Goal: Task Accomplishment & Management: Manage account settings

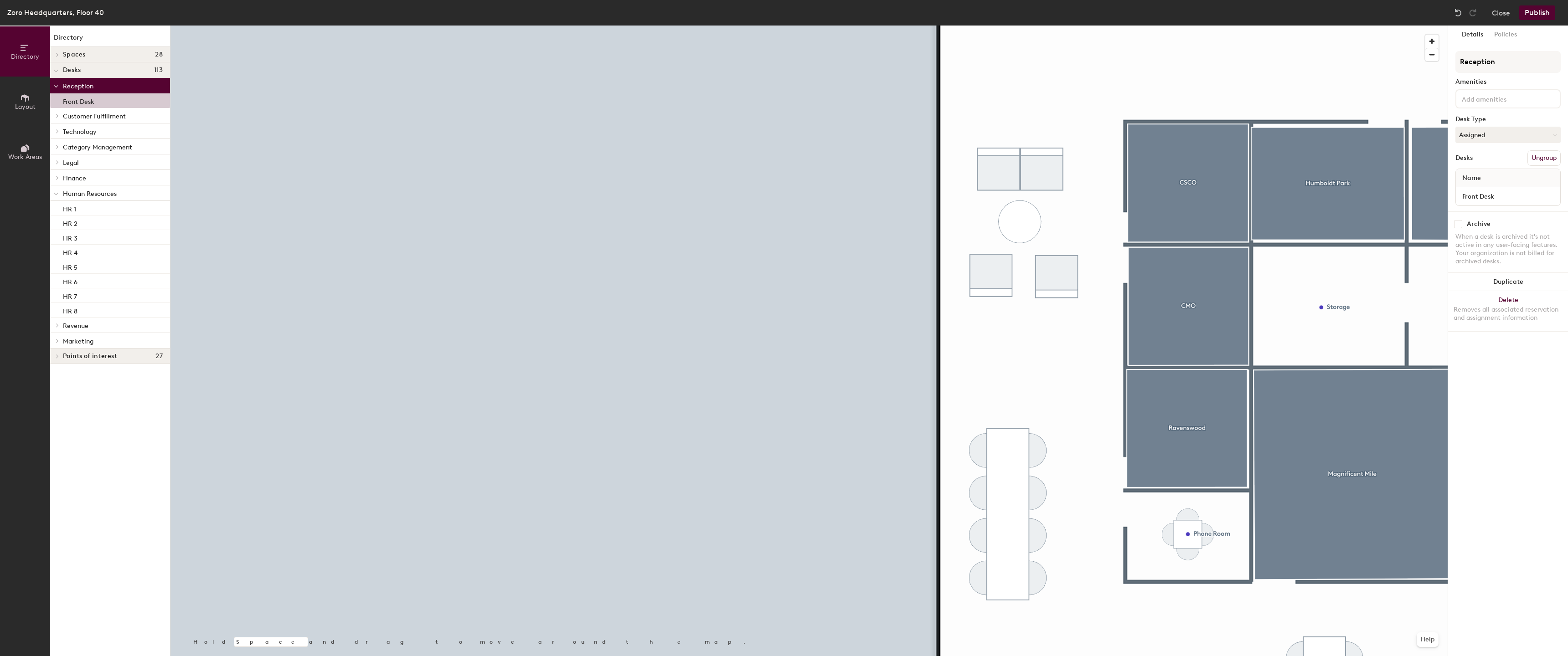
click at [55, 176] on icon at bounding box center [57, 177] width 4 height 5
click at [56, 161] on icon at bounding box center [57, 163] width 2 height 4
click at [55, 144] on icon at bounding box center [57, 146] width 4 height 5
click at [55, 131] on icon at bounding box center [57, 131] width 4 height 5
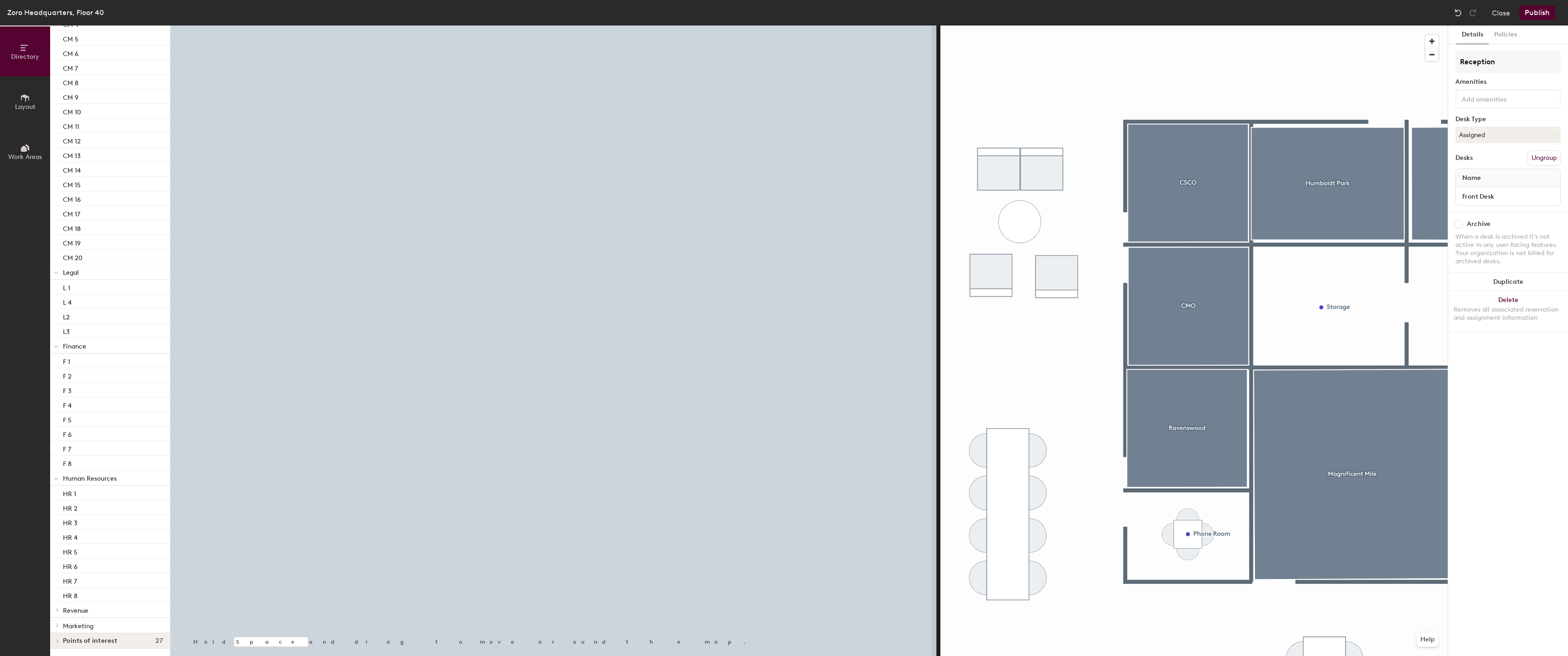
scroll to position [641, 0]
click at [55, 615] on icon at bounding box center [57, 617] width 4 height 5
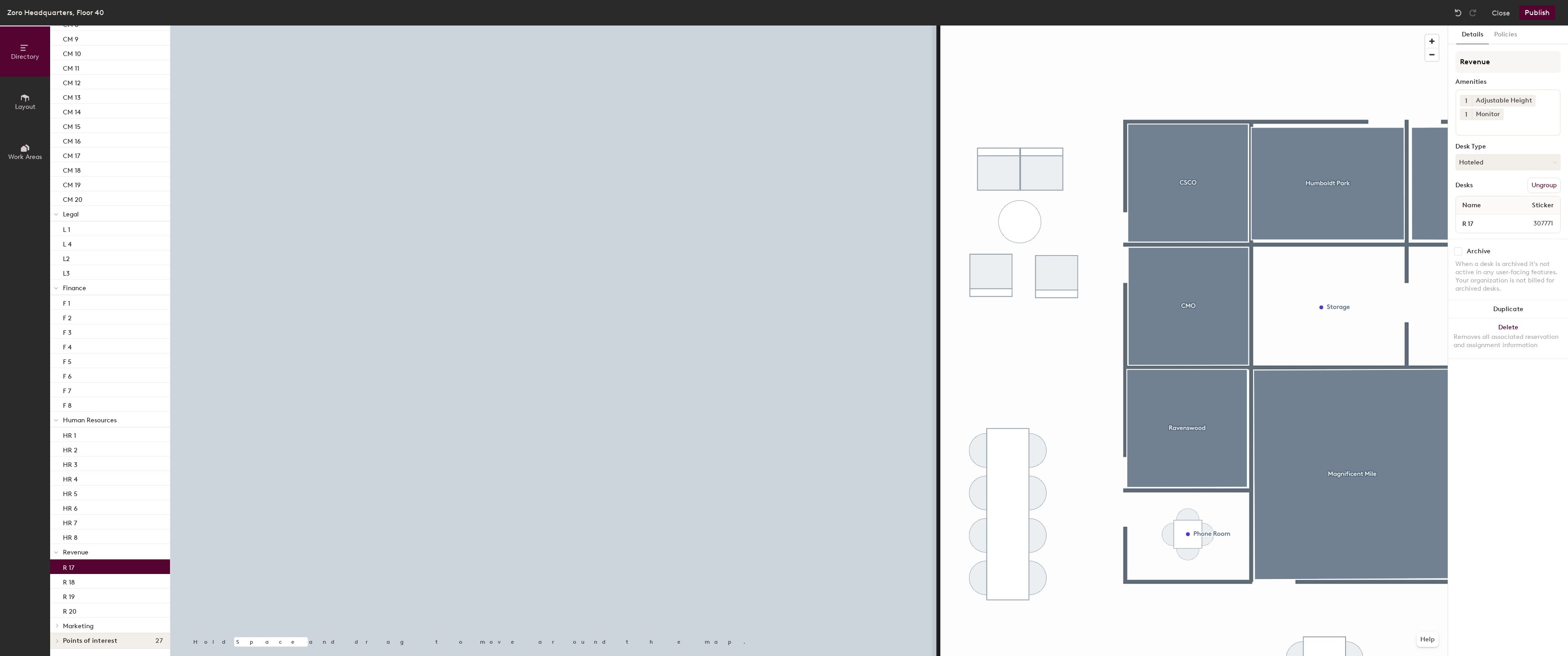
click at [74, 567] on p "R 17" at bounding box center [69, 566] width 12 height 11
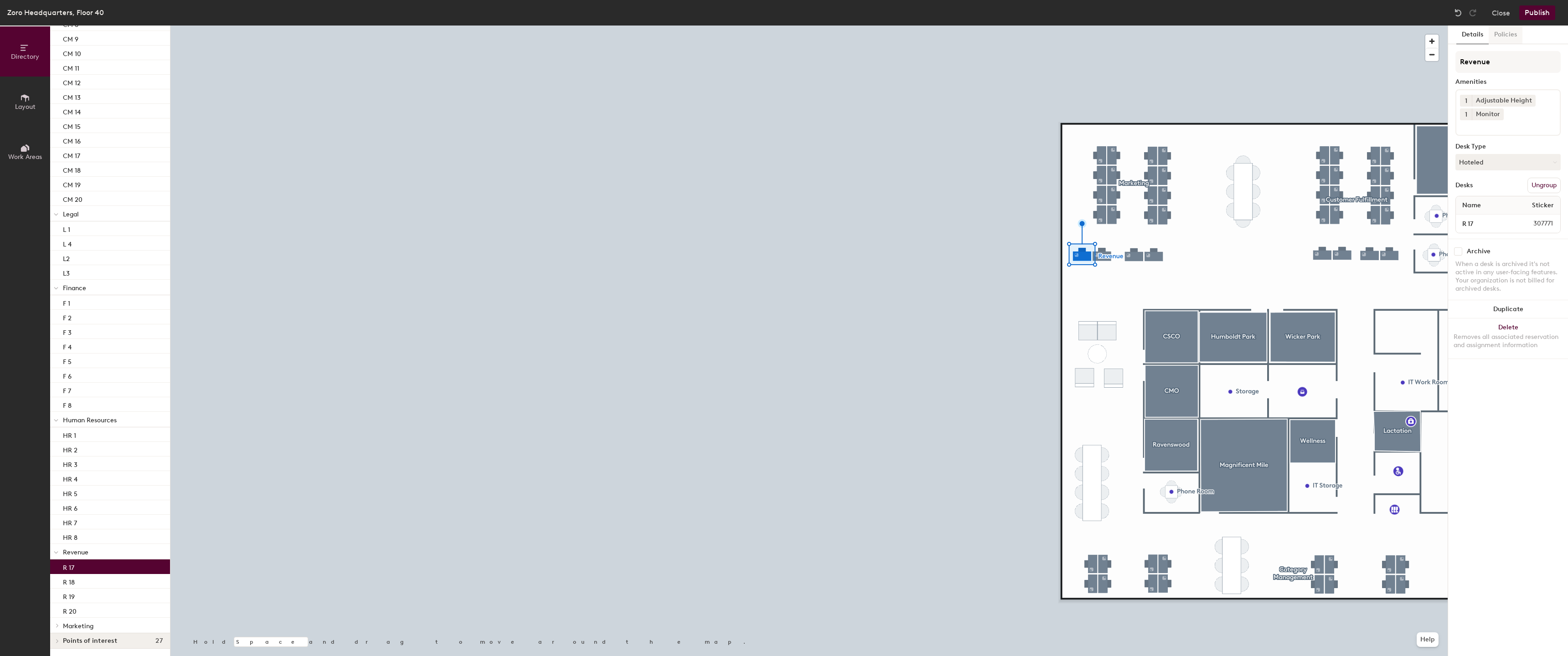
click at [1507, 37] on button "Policies" at bounding box center [1505, 34] width 34 height 18
click at [1476, 34] on button "Details" at bounding box center [1472, 34] width 32 height 18
click at [1516, 161] on button "Hoteled" at bounding box center [1508, 162] width 106 height 16
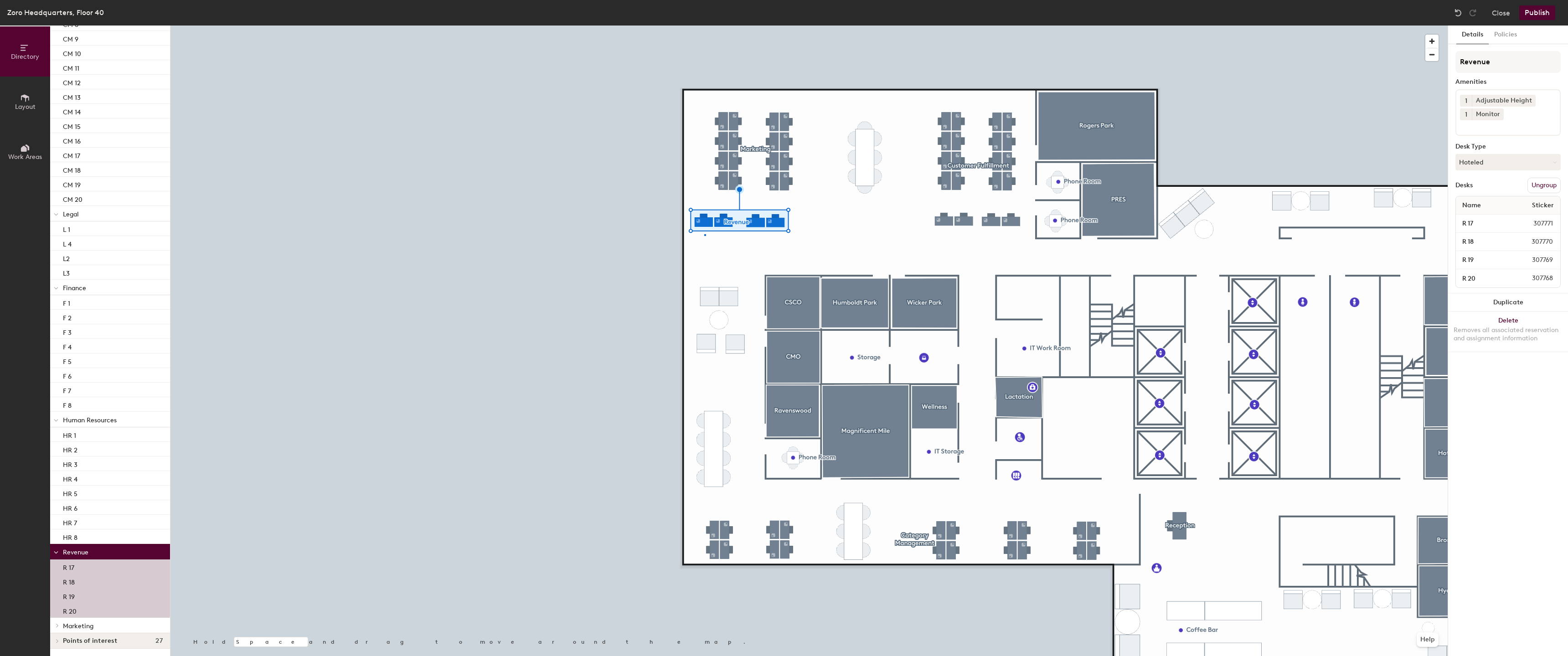
click at [705, 25] on div at bounding box center [809, 25] width 1277 height 0
click at [706, 25] on div at bounding box center [809, 25] width 1277 height 0
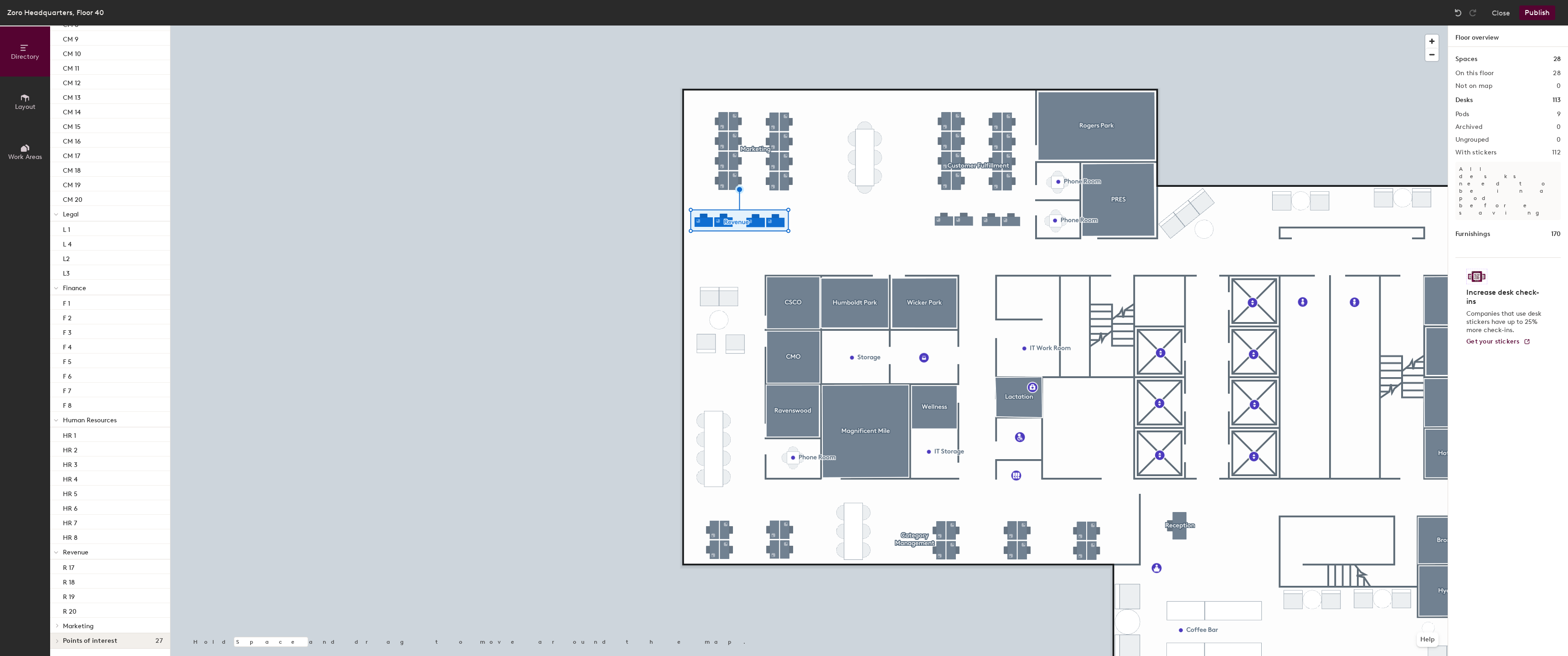
click at [706, 234] on div at bounding box center [707, 235] width 2 height 2
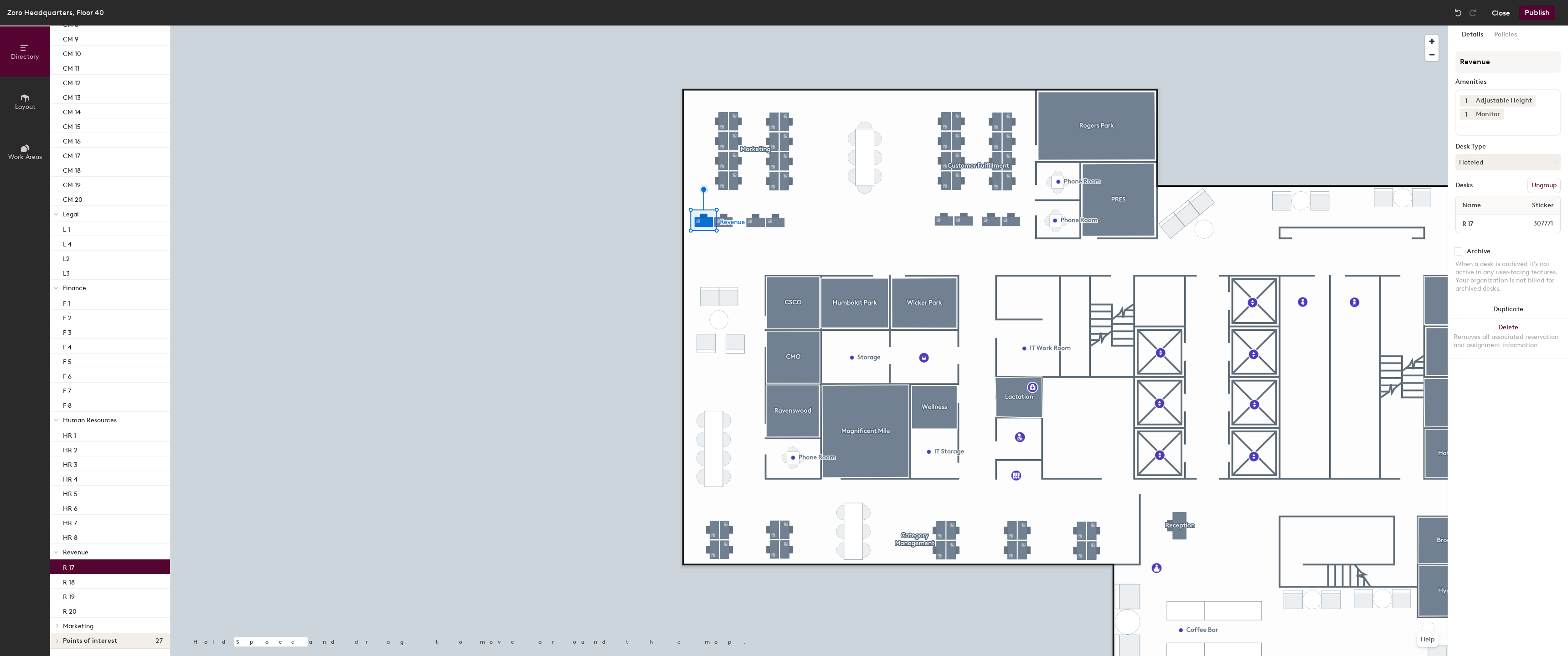
click at [1500, 14] on button "Close" at bounding box center [1500, 13] width 18 height 15
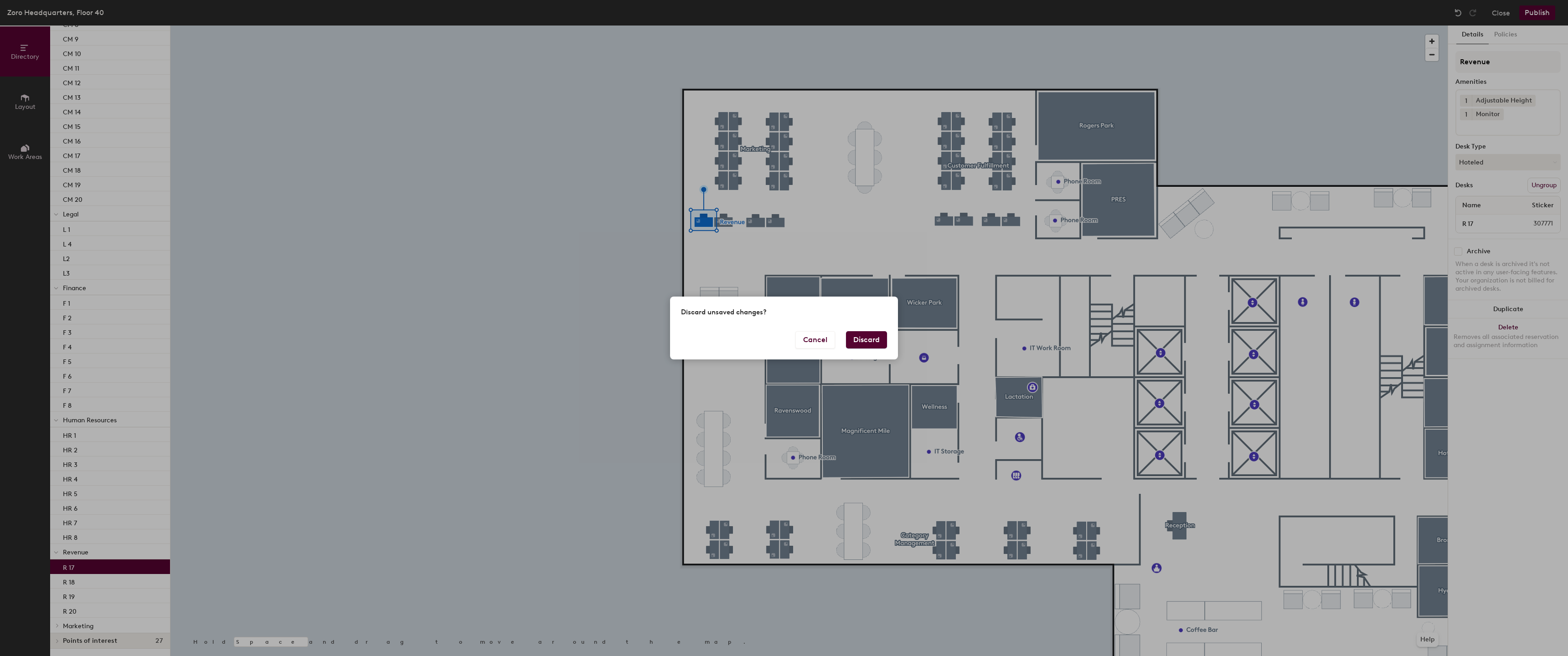
click at [865, 345] on button "Discard" at bounding box center [866, 340] width 41 height 17
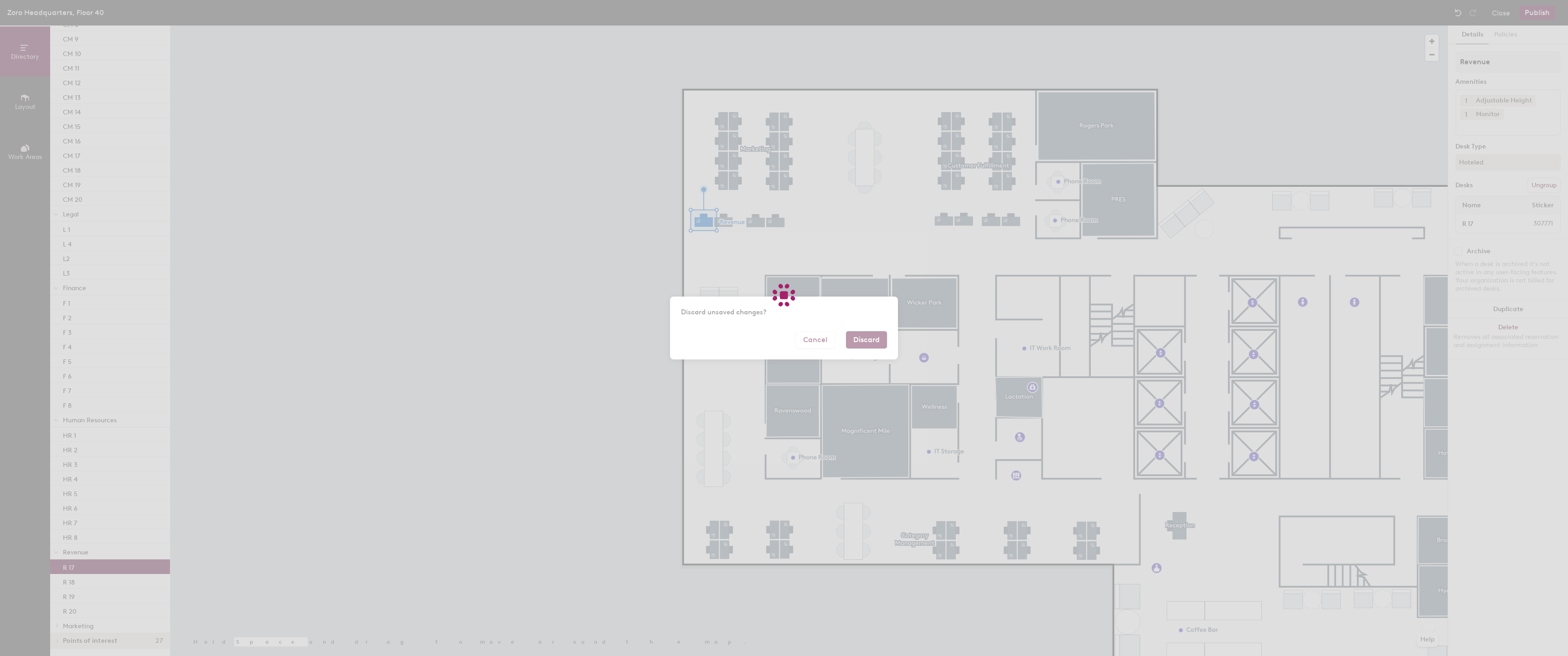
click at [865, 338] on body "Skip navigation Schedule Office People Analytics Visits Deliveries Services Man…" at bounding box center [784, 328] width 1568 height 656
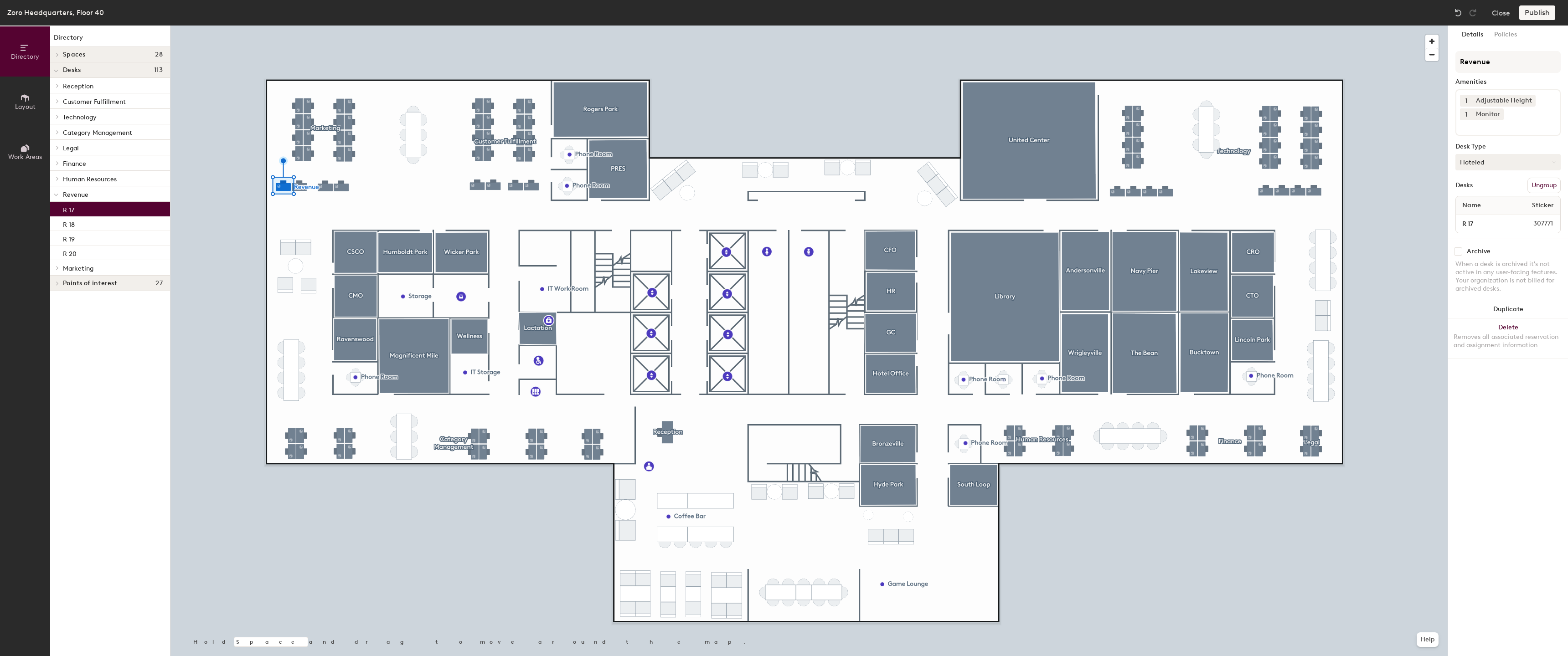
click at [1518, 164] on button "Hoteled" at bounding box center [1508, 162] width 106 height 16
click at [1502, 190] on div "Assigned" at bounding box center [1501, 191] width 91 height 14
click at [1540, 15] on button "Publish" at bounding box center [1537, 13] width 36 height 15
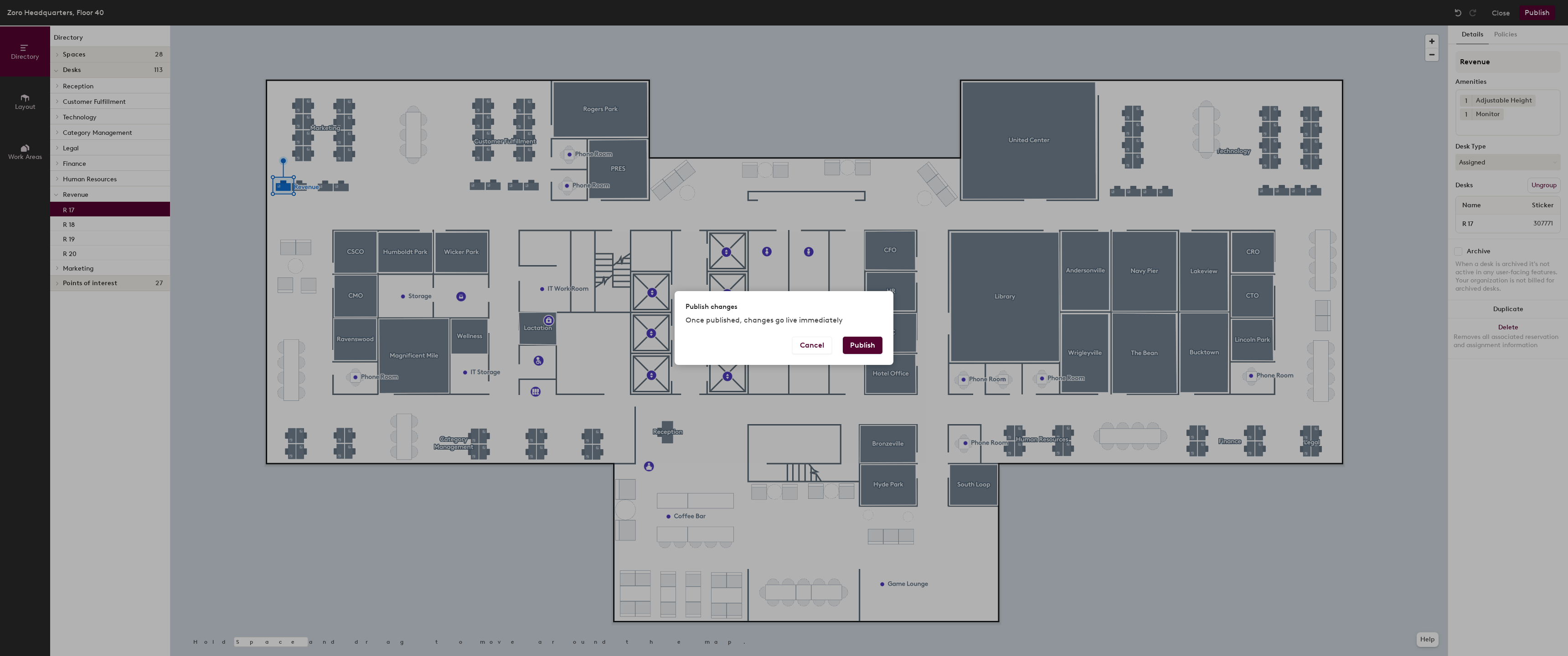
click at [858, 349] on button "Publish" at bounding box center [862, 346] width 40 height 17
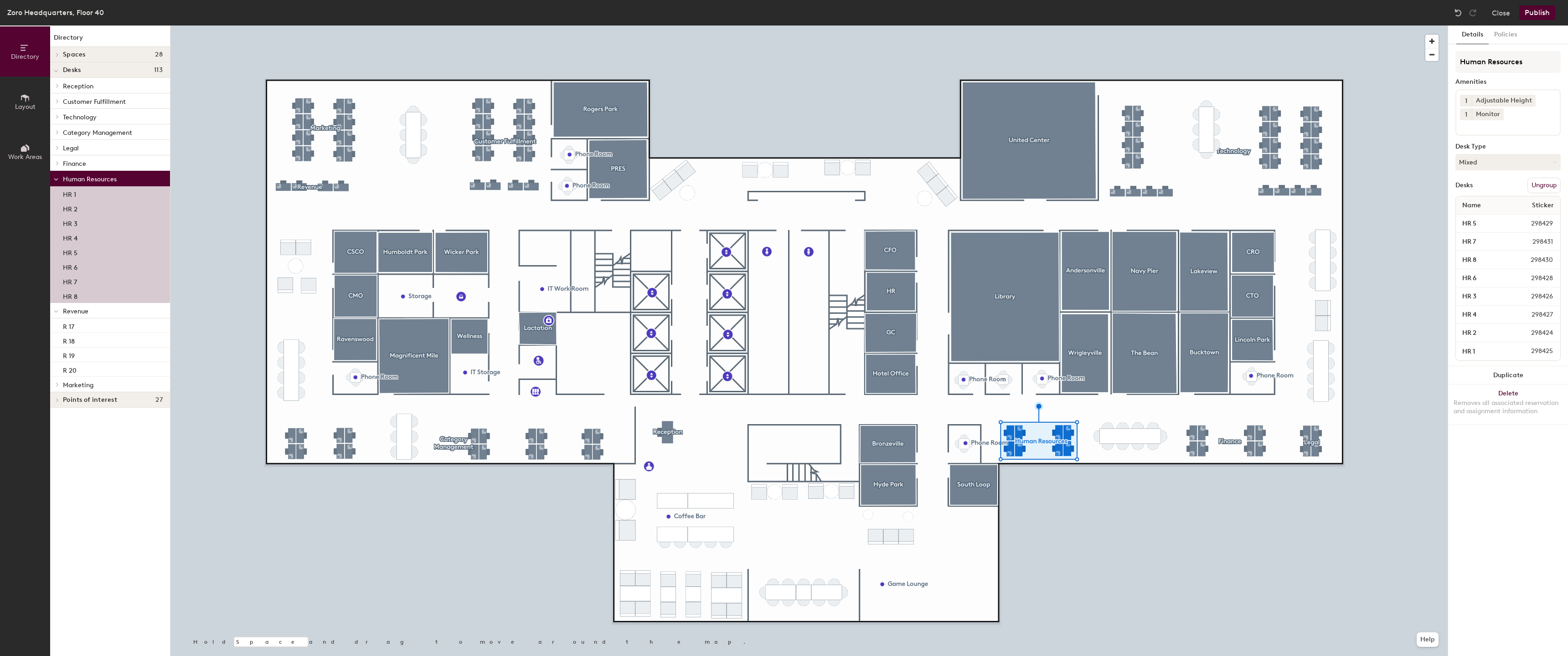
click at [1020, 25] on div at bounding box center [809, 25] width 1277 height 0
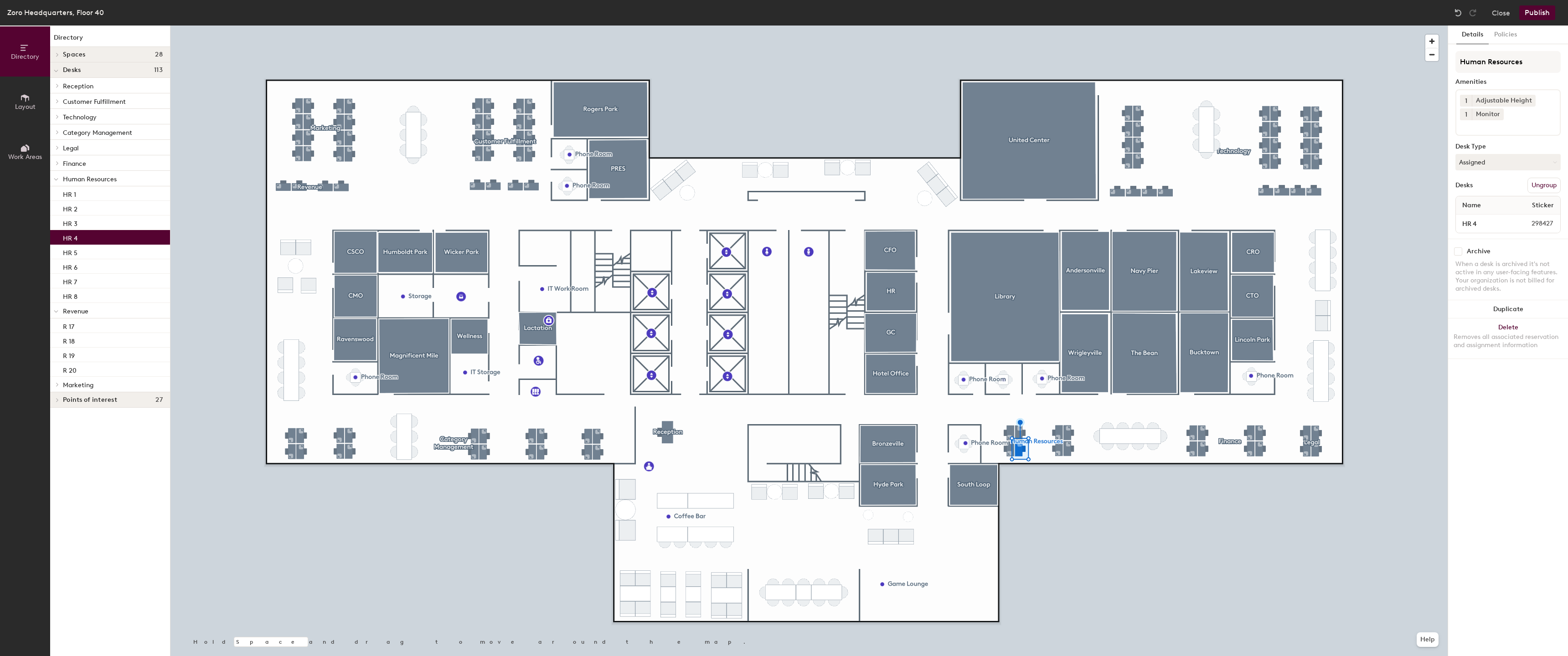
click at [300, 25] on div at bounding box center [809, 25] width 1277 height 0
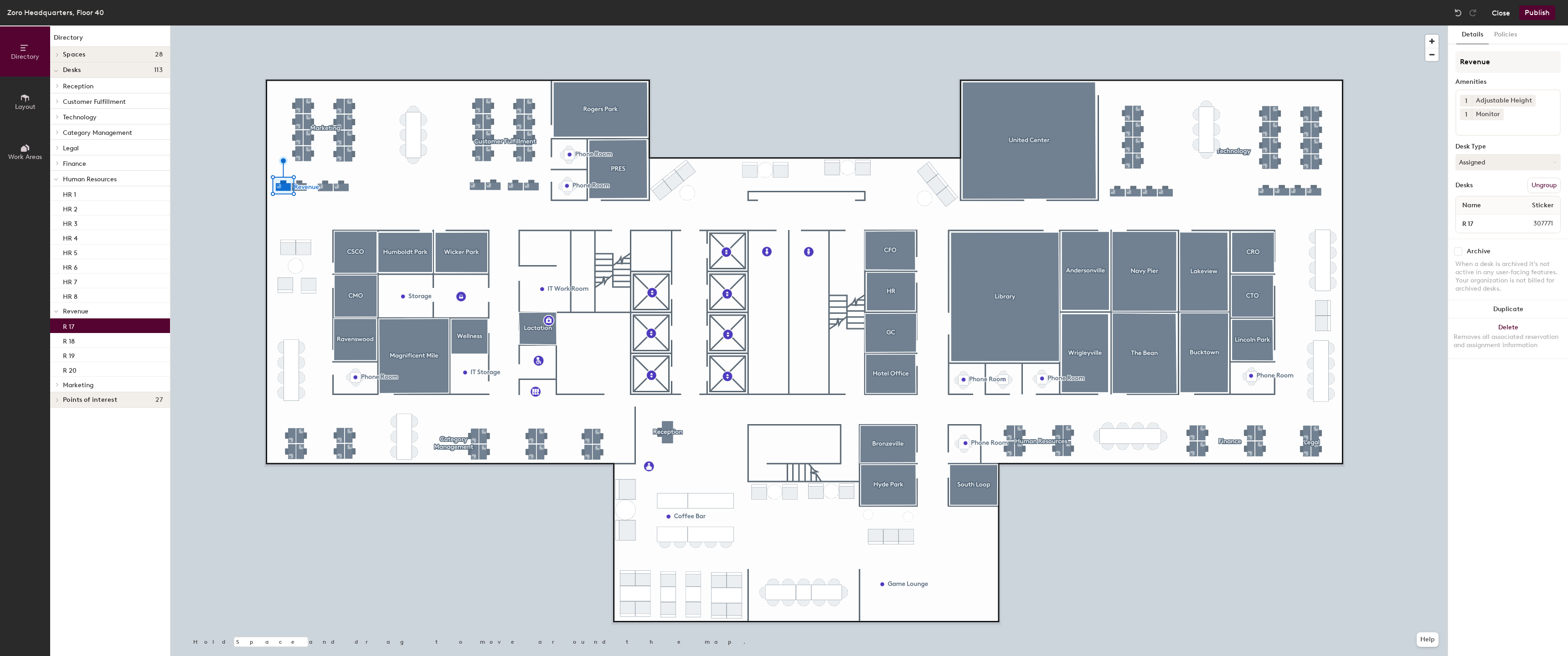
click at [1503, 13] on button "Close" at bounding box center [1500, 13] width 18 height 15
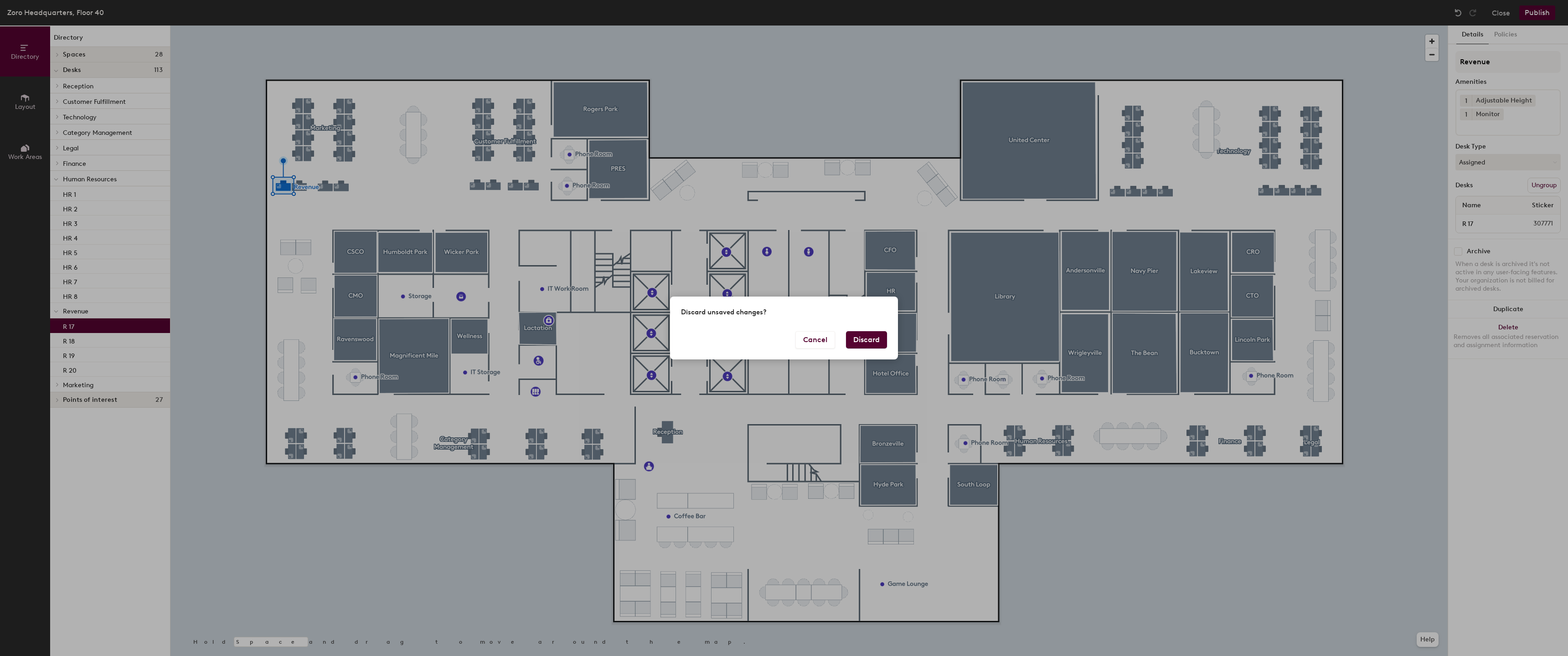
click at [868, 339] on button "Discard" at bounding box center [866, 340] width 41 height 17
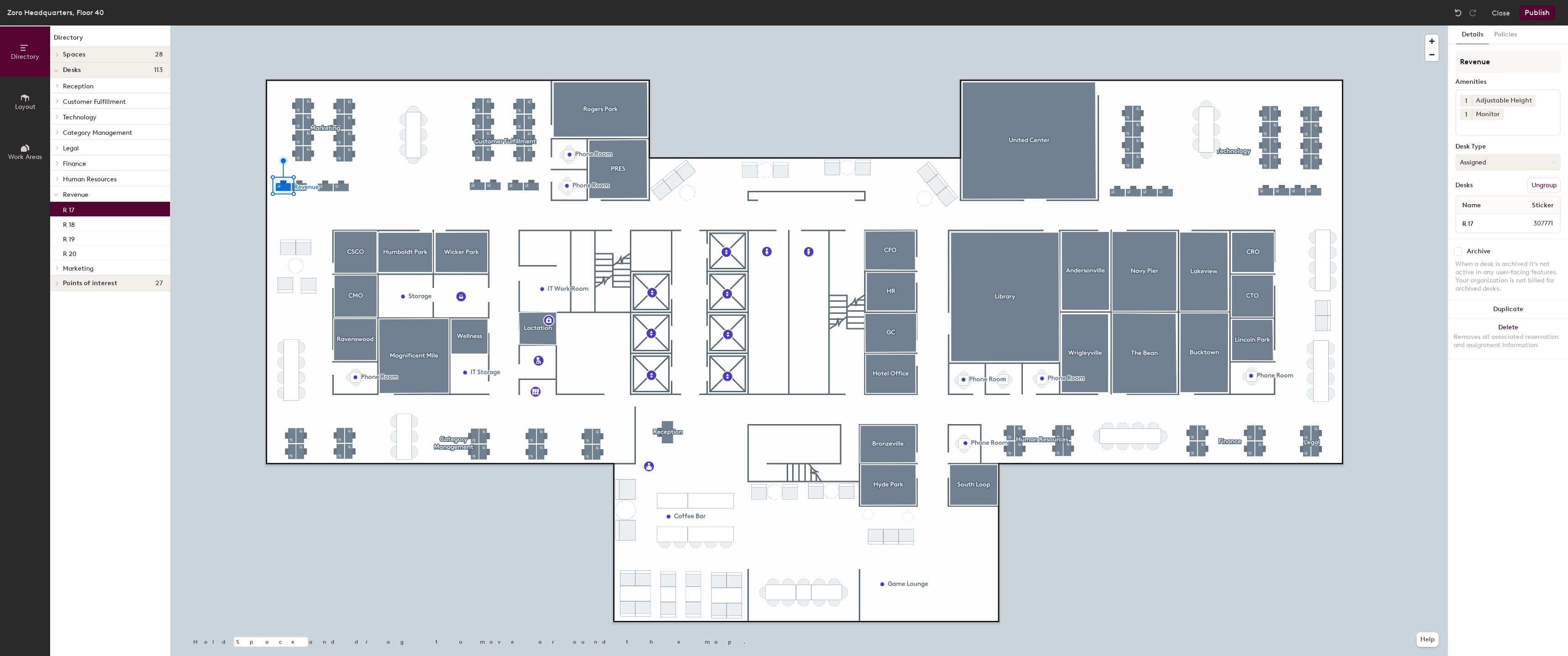
click at [1524, 161] on button "Assigned" at bounding box center [1508, 162] width 106 height 16
click at [1485, 217] on div "Hoteled" at bounding box center [1501, 218] width 91 height 14
click at [1540, 16] on button "Publish" at bounding box center [1537, 13] width 36 height 15
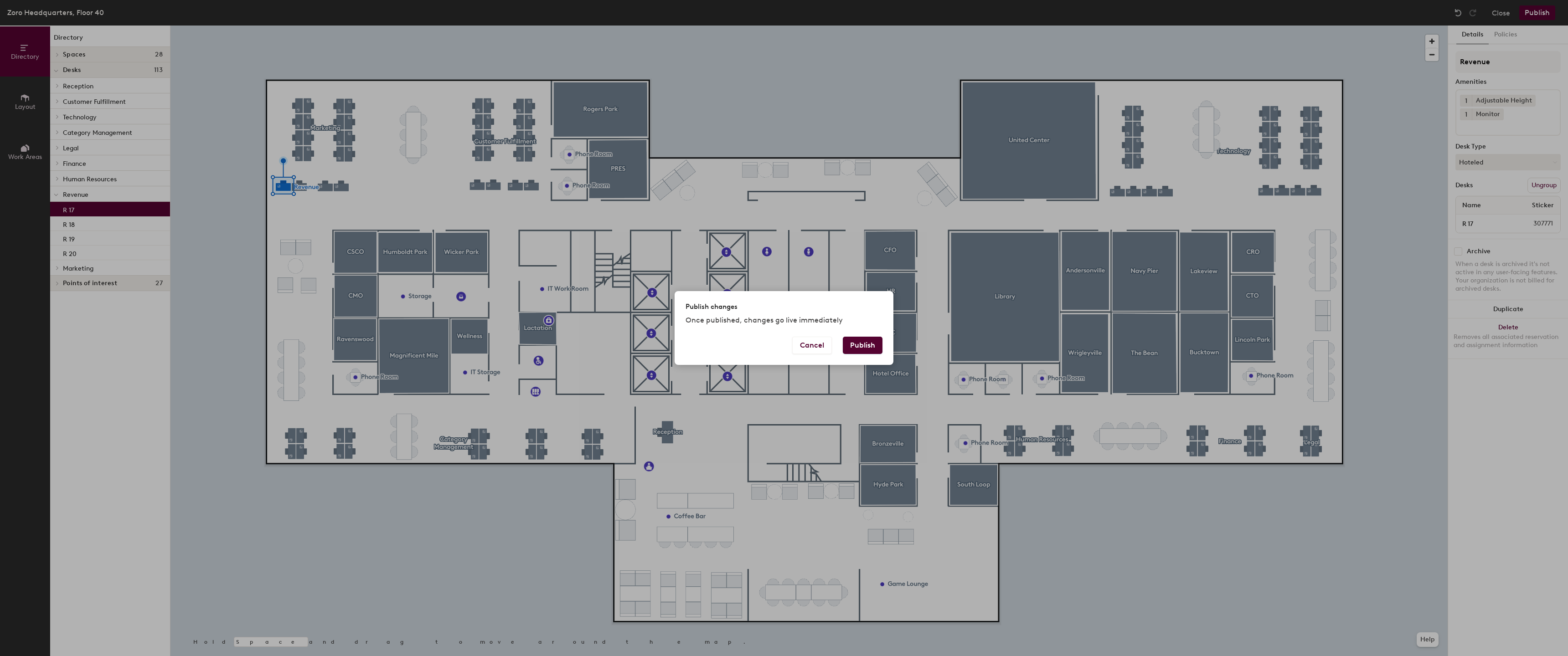
click at [871, 349] on button "Publish" at bounding box center [862, 346] width 40 height 17
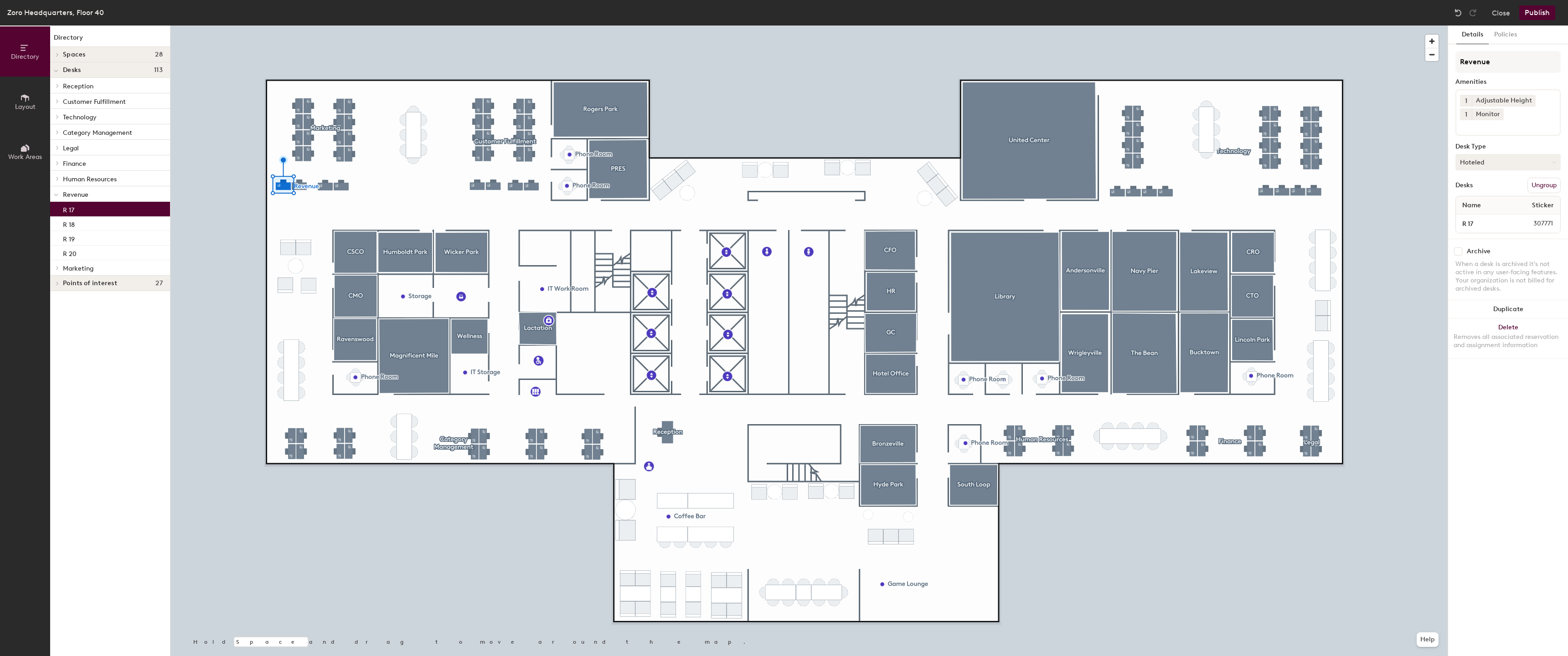
click at [1502, 161] on button "Hoteled" at bounding box center [1508, 162] width 106 height 16
click at [1486, 191] on div "Assigned" at bounding box center [1501, 191] width 91 height 14
click at [1539, 14] on button "Publish" at bounding box center [1537, 13] width 36 height 15
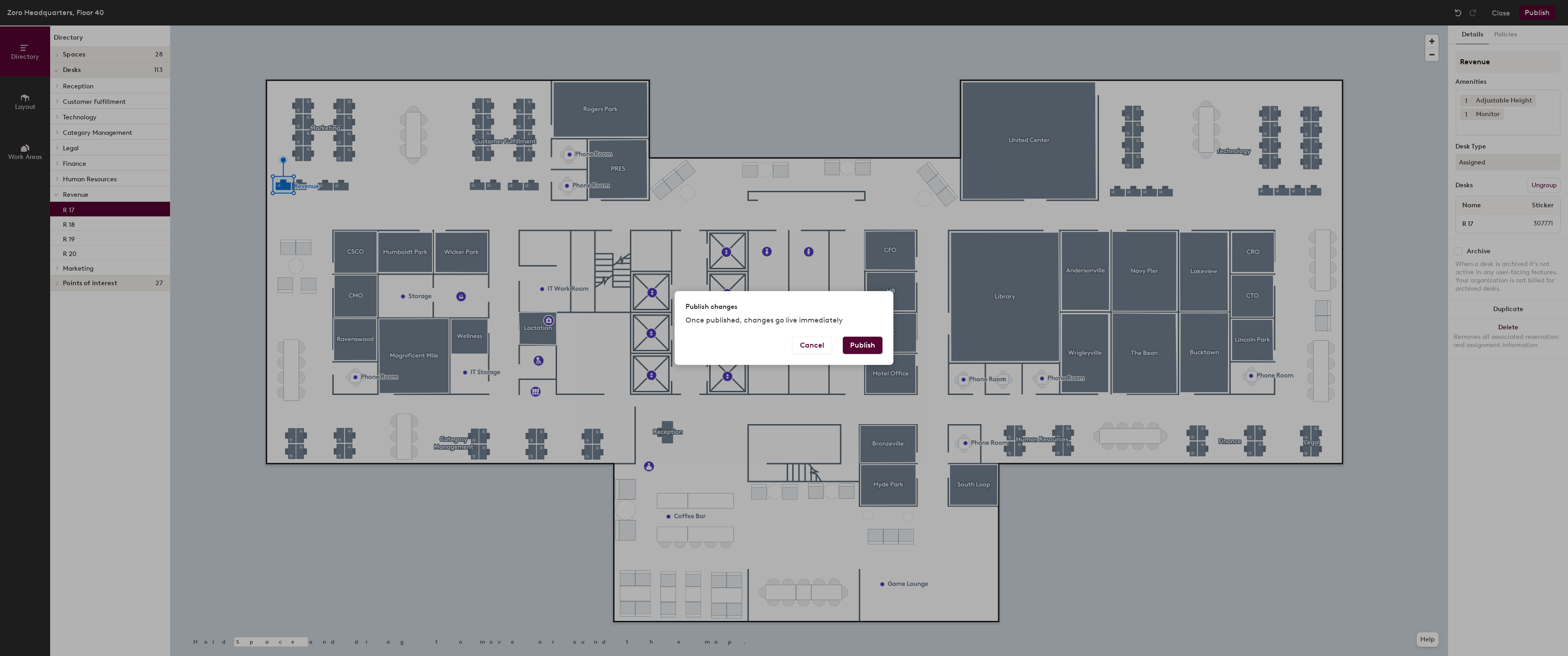
click at [864, 346] on button "Publish" at bounding box center [862, 346] width 40 height 17
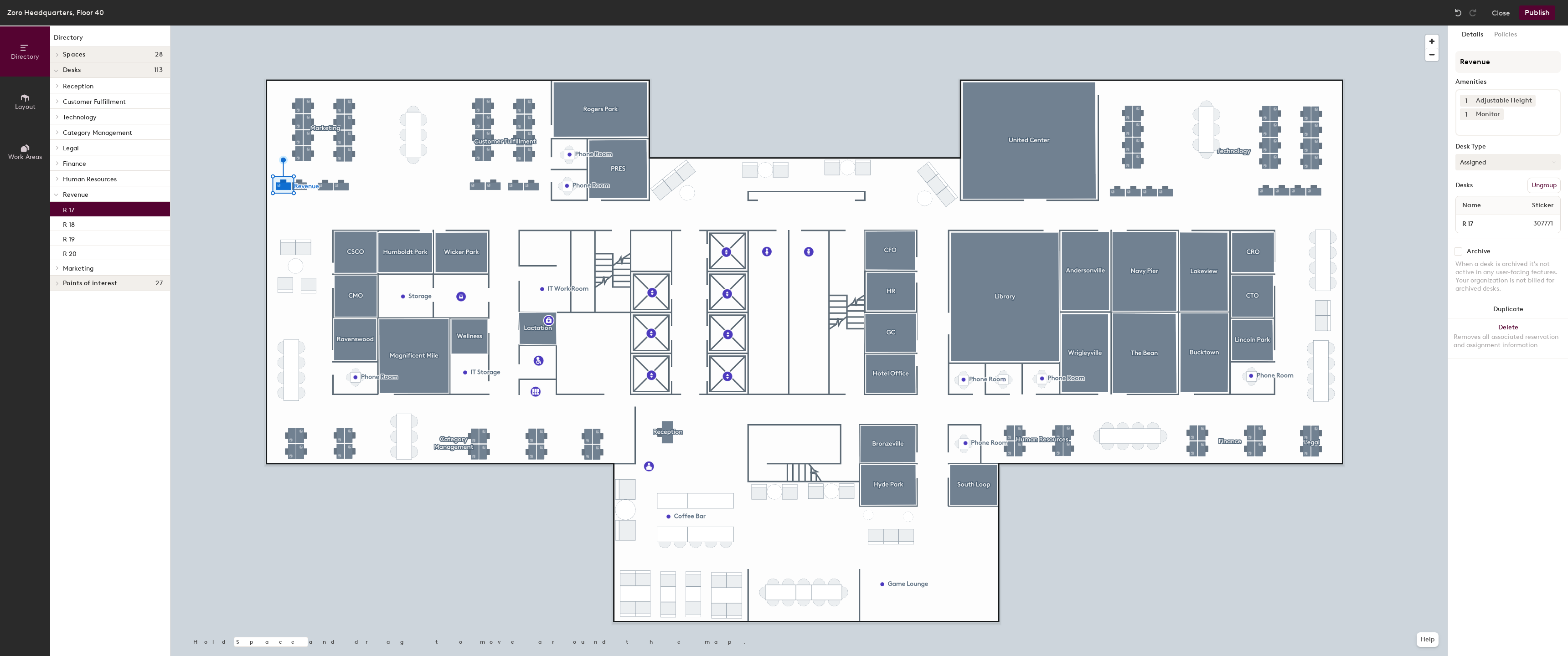
click at [1491, 166] on button "Assigned" at bounding box center [1508, 162] width 106 height 16
click at [1480, 187] on div "Assigned" at bounding box center [1501, 191] width 91 height 14
click at [1541, 16] on button "Publish" at bounding box center [1537, 13] width 36 height 15
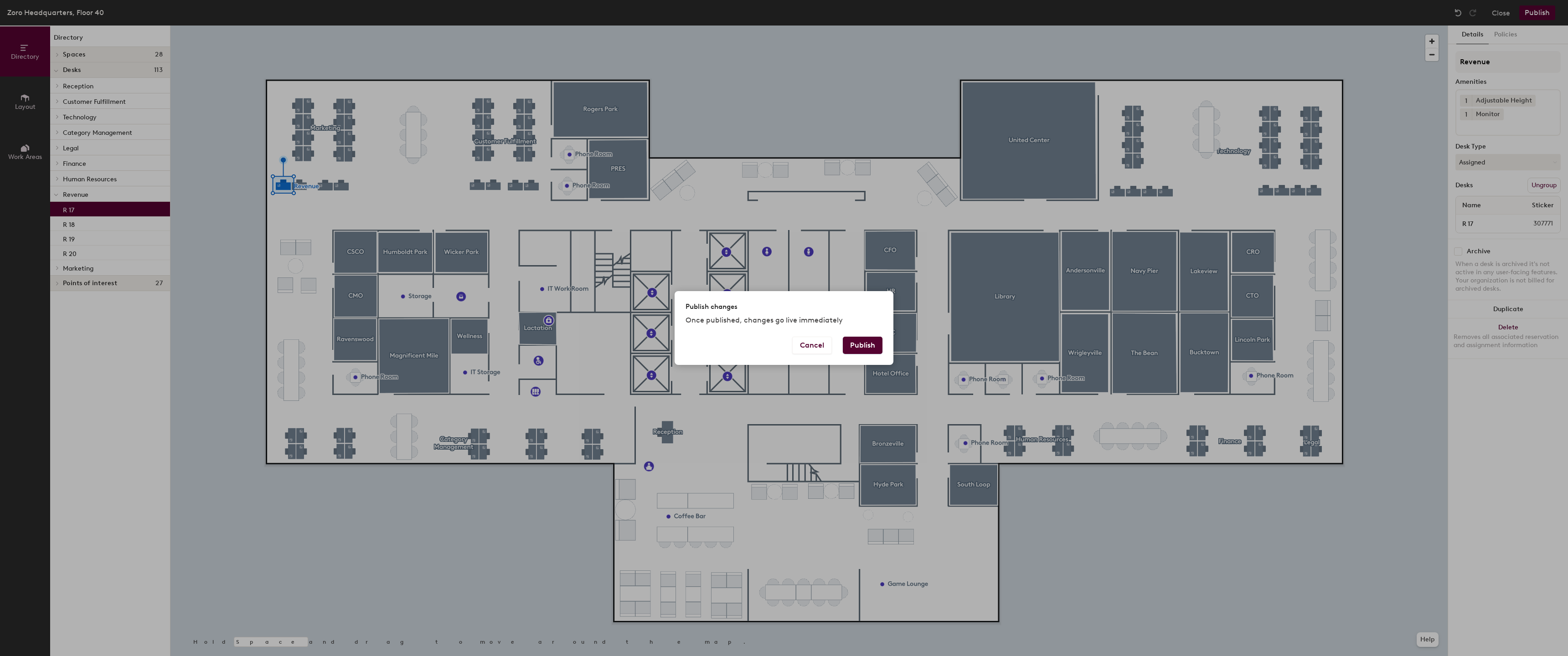
click at [866, 349] on button "Publish" at bounding box center [862, 346] width 40 height 17
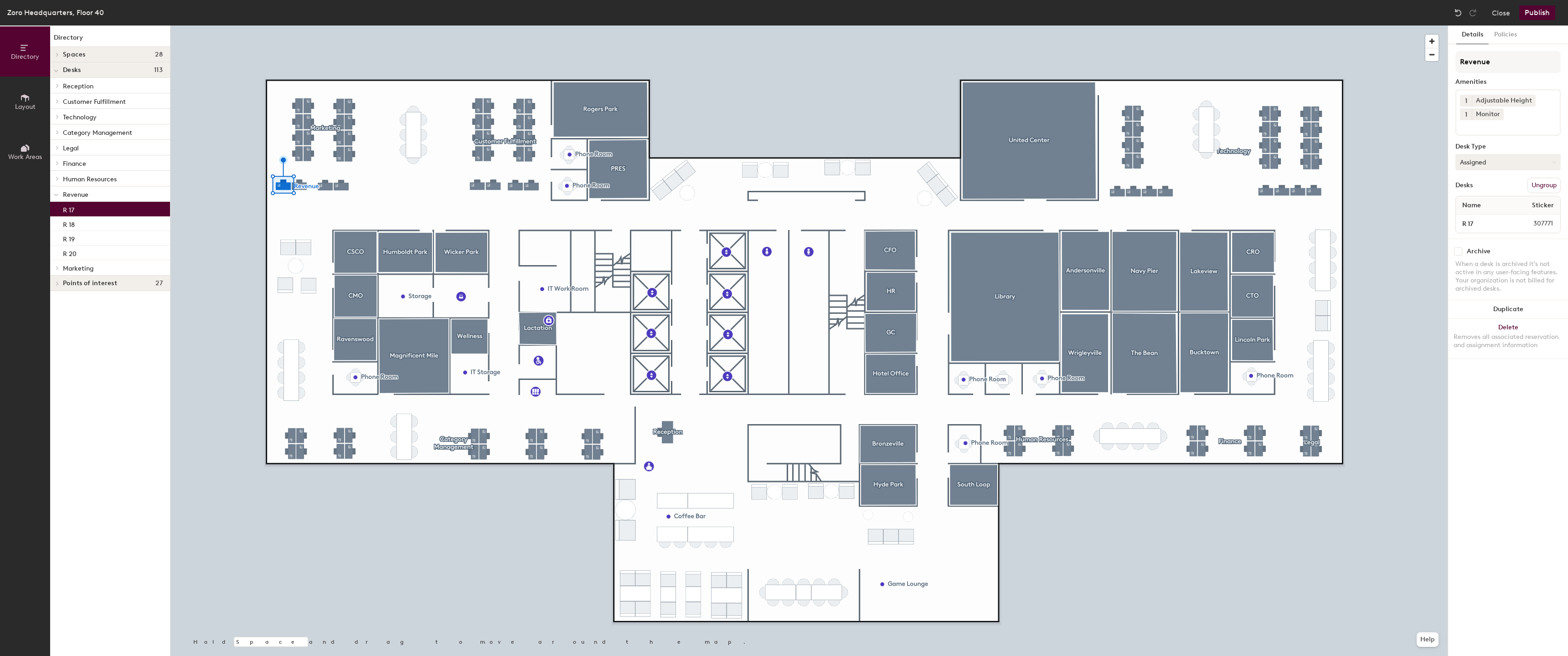
click at [1555, 162] on icon at bounding box center [1553, 162] width 3 height 1
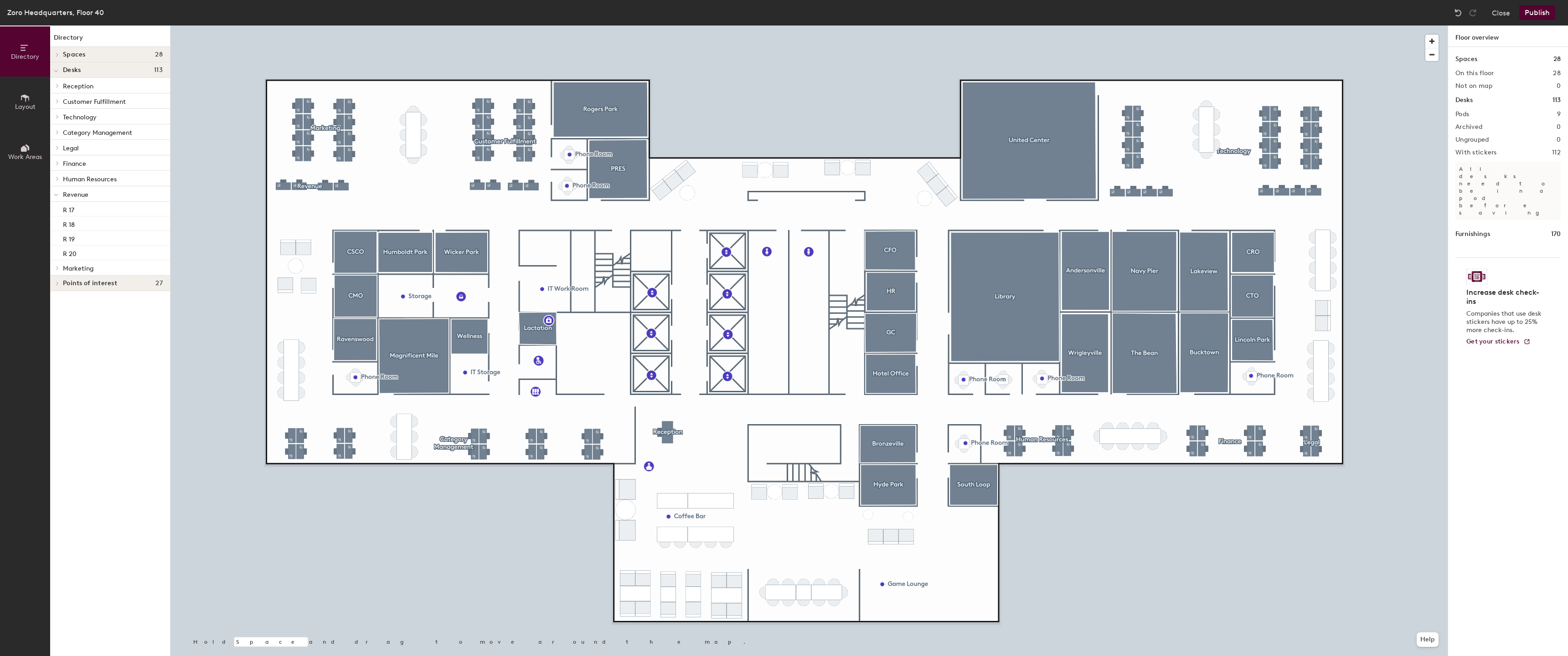
click at [1536, 13] on button "Publish" at bounding box center [1537, 13] width 36 height 15
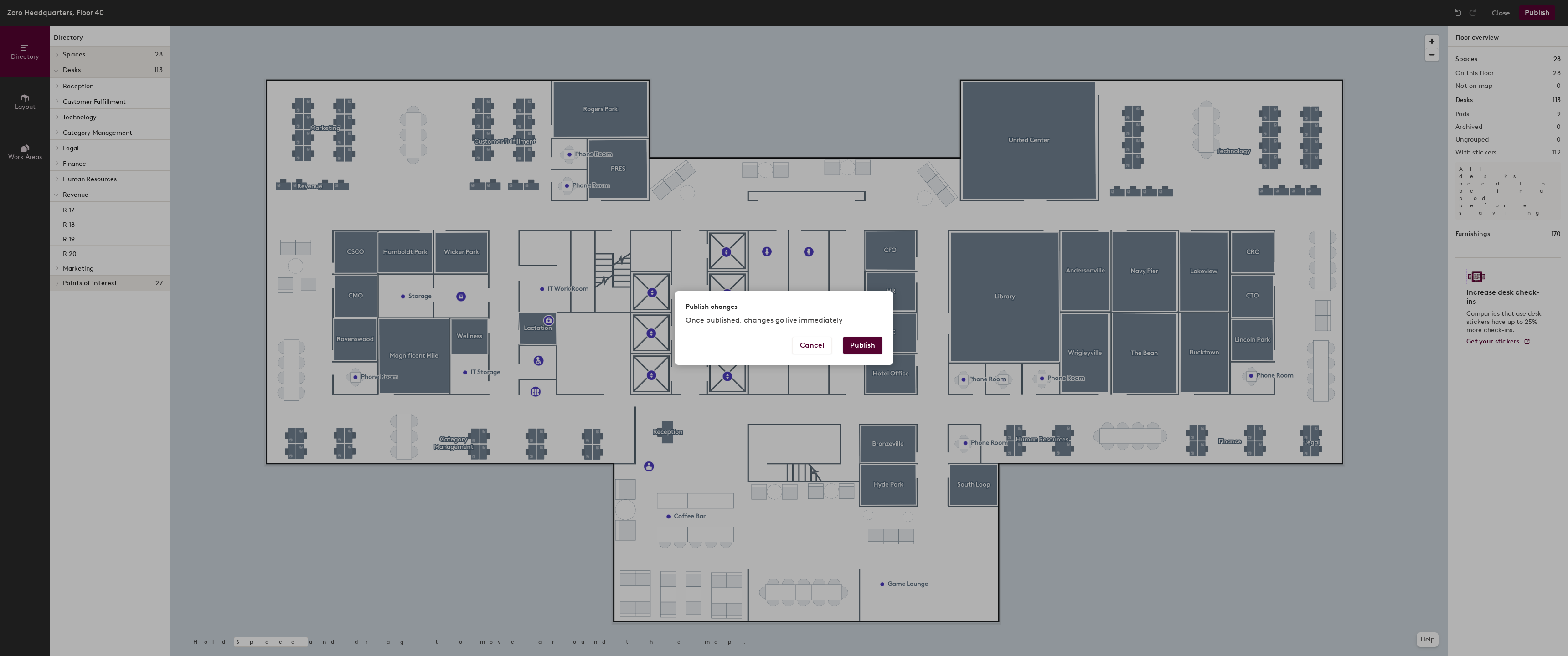
click at [867, 347] on button "Publish" at bounding box center [862, 346] width 40 height 17
